Goal: Communication & Community: Answer question/provide support

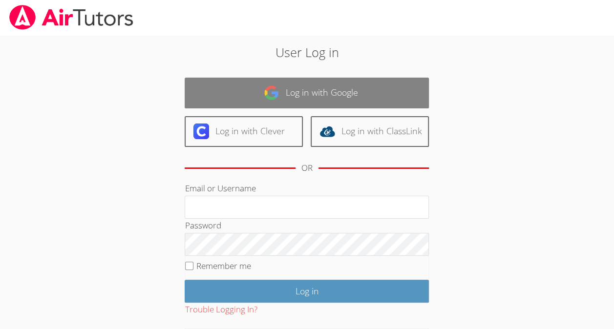
click at [403, 102] on link "Log in with Google" at bounding box center [307, 93] width 244 height 31
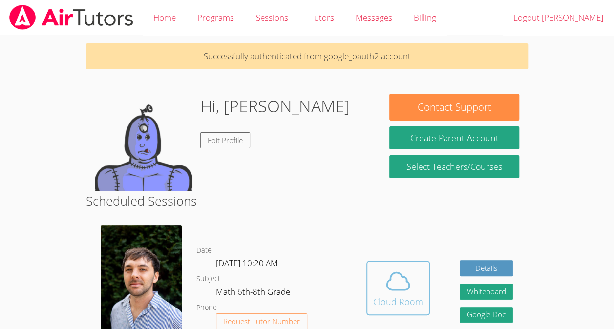
click at [412, 288] on span at bounding box center [398, 281] width 50 height 27
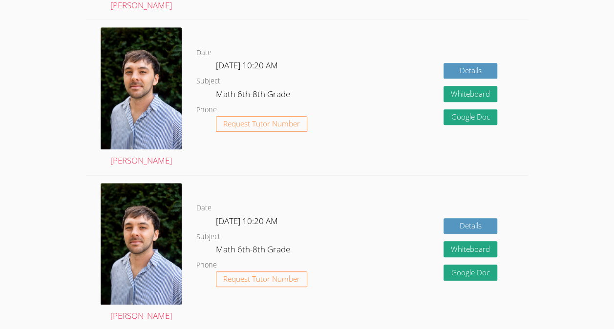
scroll to position [355, 0]
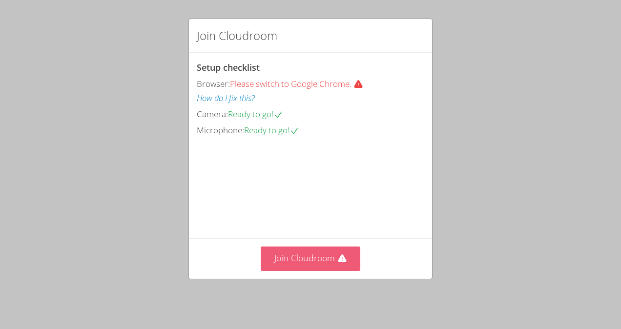
click at [328, 270] on button "Join Cloudroom" at bounding box center [311, 259] width 100 height 24
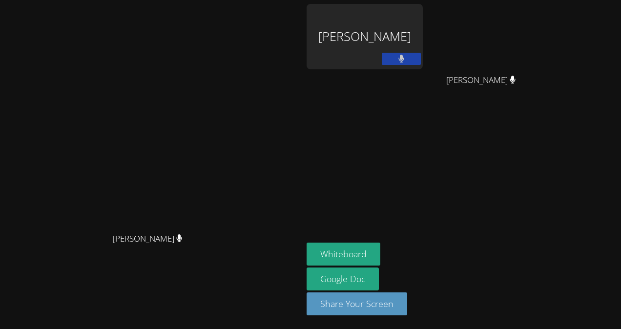
click at [421, 55] on button at bounding box center [401, 59] width 39 height 12
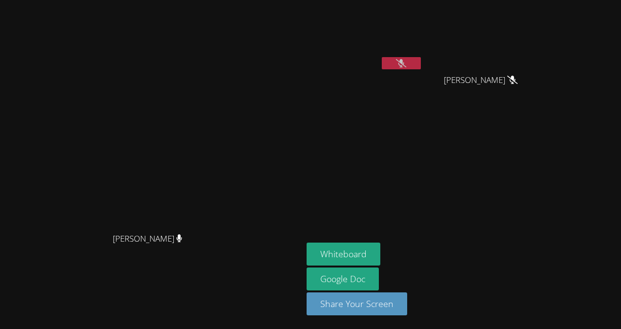
click at [421, 60] on button at bounding box center [401, 63] width 39 height 12
click at [421, 66] on button at bounding box center [401, 63] width 39 height 12
click at [421, 67] on button at bounding box center [401, 63] width 39 height 12
click at [404, 65] on icon at bounding box center [401, 63] width 6 height 8
click at [406, 65] on icon at bounding box center [401, 63] width 10 height 8
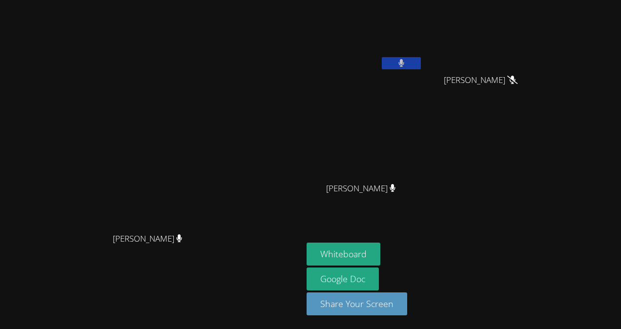
click at [421, 63] on button at bounding box center [401, 63] width 39 height 12
click at [406, 60] on icon at bounding box center [401, 63] width 10 height 8
click at [404, 62] on icon at bounding box center [401, 63] width 6 height 8
click at [421, 67] on button at bounding box center [401, 63] width 39 height 12
click at [404, 64] on icon at bounding box center [401, 63] width 6 height 8
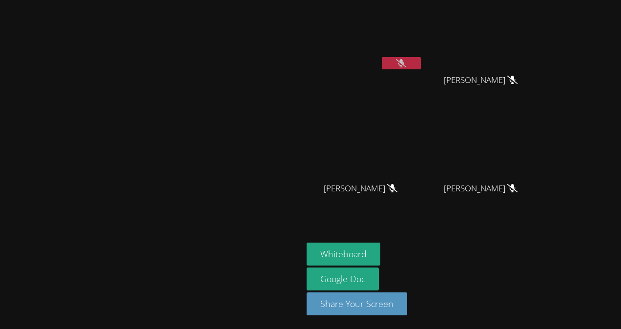
click at [406, 60] on icon at bounding box center [401, 63] width 10 height 8
click at [421, 61] on button at bounding box center [401, 63] width 39 height 12
click at [421, 64] on button at bounding box center [401, 63] width 39 height 12
click at [423, 74] on div "Michelle Argueta Turcios" at bounding box center [365, 56] width 116 height 104
click at [405, 66] on icon at bounding box center [401, 63] width 6 height 8
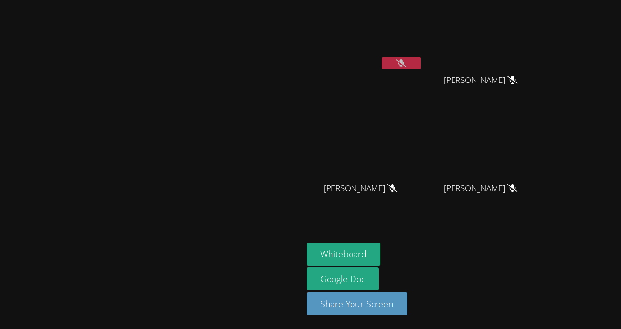
click at [421, 64] on button at bounding box center [401, 63] width 39 height 12
click at [421, 58] on button at bounding box center [401, 63] width 39 height 12
click at [404, 63] on icon at bounding box center [401, 63] width 6 height 8
click at [406, 61] on icon at bounding box center [401, 63] width 10 height 8
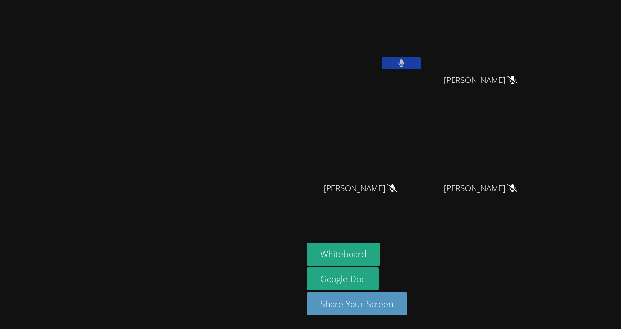
click at [421, 69] on button at bounding box center [401, 63] width 39 height 12
click at [421, 62] on button at bounding box center [401, 63] width 39 height 12
click at [225, 212] on video at bounding box center [151, 145] width 146 height 166
drag, startPoint x: 362, startPoint y: 212, endPoint x: 381, endPoint y: 174, distance: 42.4
click at [225, 212] on video at bounding box center [151, 145] width 146 height 166
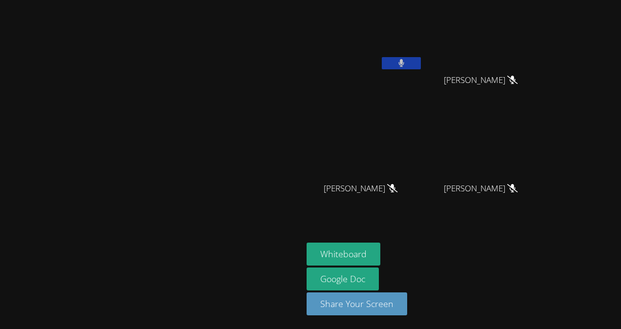
click at [421, 70] on div at bounding box center [401, 64] width 39 height 15
click at [404, 65] on icon at bounding box center [401, 63] width 6 height 8
click at [423, 164] on video at bounding box center [365, 144] width 116 height 65
click at [421, 61] on button at bounding box center [401, 63] width 39 height 12
click at [404, 62] on icon at bounding box center [401, 63] width 6 height 8
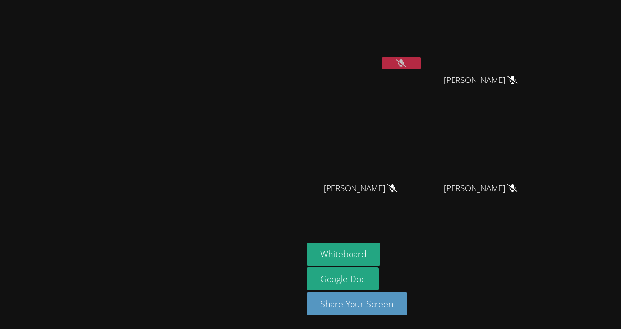
click at [406, 62] on icon at bounding box center [401, 63] width 10 height 8
click at [405, 62] on icon at bounding box center [401, 63] width 6 height 8
click at [366, 255] on button "Whiteboard" at bounding box center [344, 254] width 74 height 23
click at [421, 62] on button at bounding box center [401, 63] width 39 height 12
click at [421, 59] on button at bounding box center [401, 63] width 39 height 12
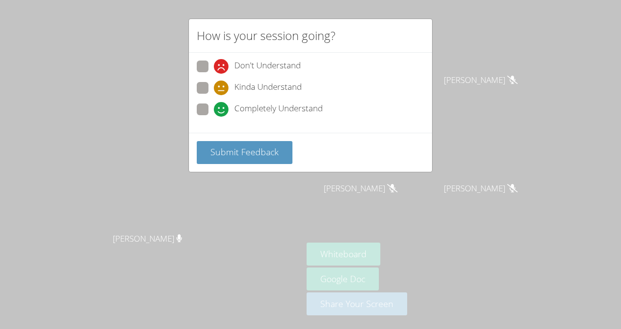
click at [298, 108] on span "Completely Understand" at bounding box center [278, 109] width 88 height 15
click at [222, 108] on input "Completely Understand" at bounding box center [218, 107] width 8 height 8
radio input "true"
click at [250, 142] on button "Submit Feedback" at bounding box center [245, 152] width 96 height 23
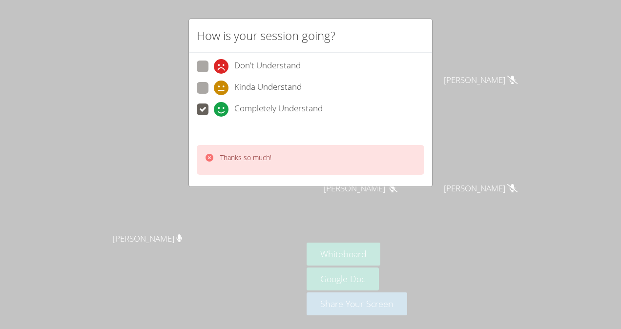
click at [385, 154] on div "Thanks so much!" at bounding box center [310, 160] width 227 height 30
click at [523, 135] on div "How is your session going? Don't Understand Kinda Understand Completely Underst…" at bounding box center [310, 164] width 621 height 329
click at [452, 52] on div "How is your session going? Don't Understand Kinda Understand Completely Underst…" at bounding box center [310, 164] width 621 height 329
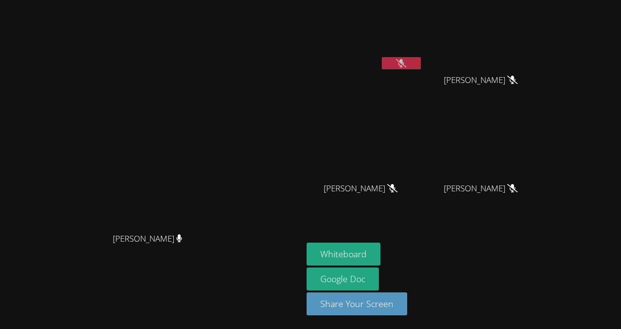
click at [423, 45] on video at bounding box center [365, 36] width 116 height 65
click at [423, 55] on video at bounding box center [365, 36] width 116 height 65
click at [406, 64] on icon at bounding box center [401, 63] width 10 height 8
click at [421, 61] on button at bounding box center [401, 63] width 39 height 12
click at [421, 62] on button at bounding box center [401, 63] width 39 height 12
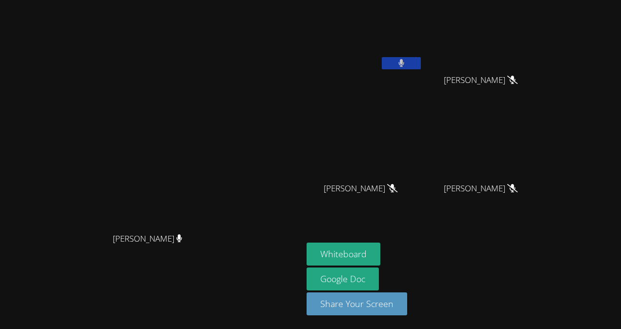
click at [421, 62] on button at bounding box center [401, 63] width 39 height 12
click at [421, 69] on div at bounding box center [401, 64] width 39 height 15
click at [406, 66] on icon at bounding box center [401, 63] width 10 height 8
click at [404, 62] on icon at bounding box center [401, 63] width 6 height 8
click at [421, 62] on button at bounding box center [401, 63] width 39 height 12
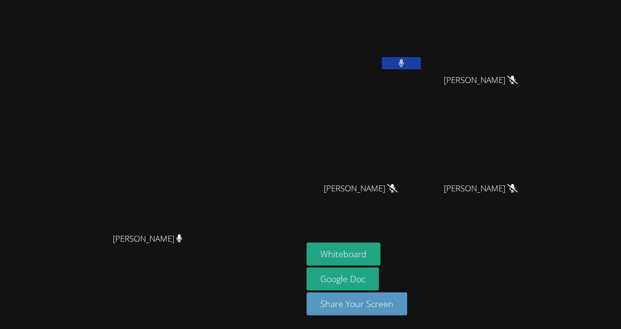
click at [421, 62] on button at bounding box center [401, 63] width 39 height 12
click at [406, 61] on icon at bounding box center [401, 63] width 10 height 8
click at [421, 63] on button at bounding box center [401, 63] width 39 height 12
